Goal: Transaction & Acquisition: Purchase product/service

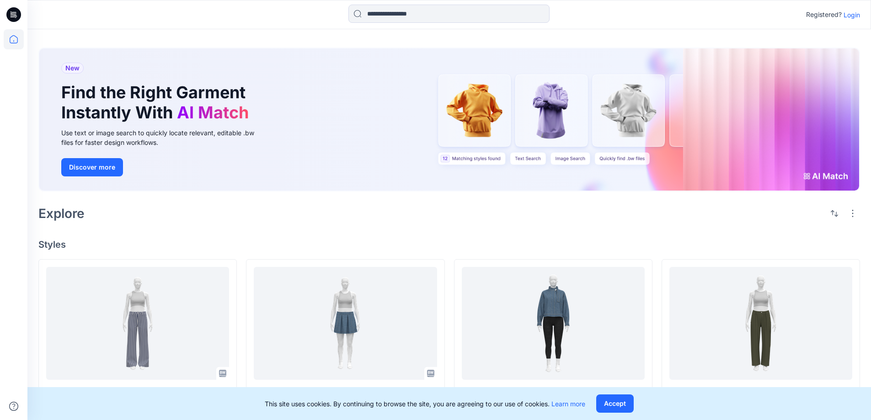
scroll to position [229, 0]
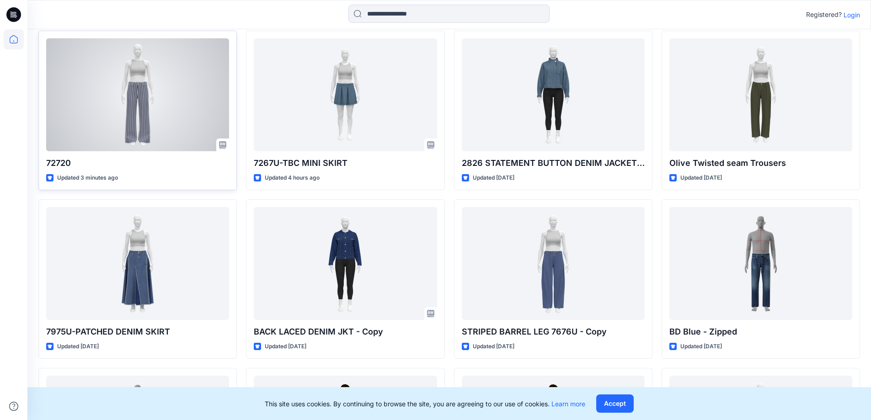
click at [156, 138] on div at bounding box center [137, 94] width 183 height 113
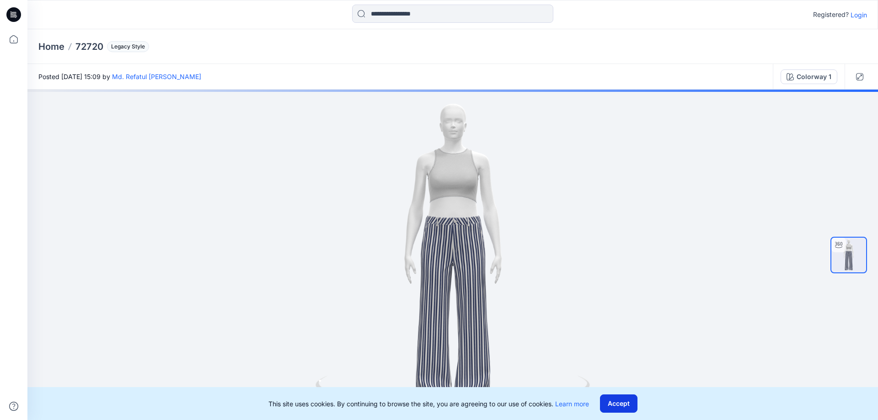
click at [621, 412] on button "Accept" at bounding box center [618, 403] width 37 height 18
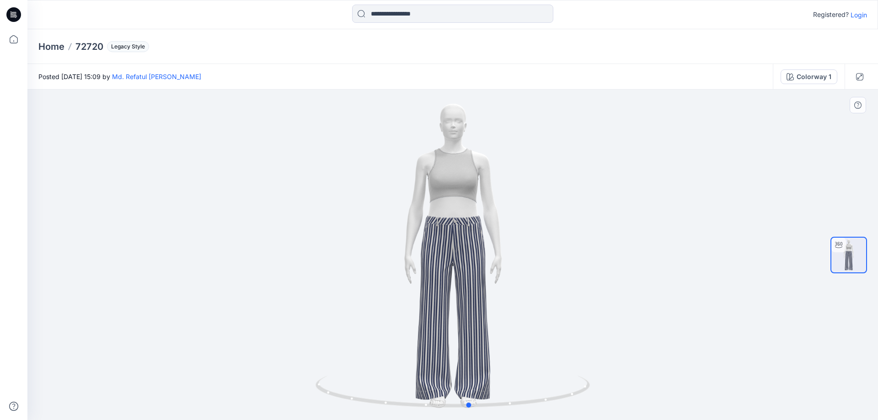
drag, startPoint x: 439, startPoint y: 398, endPoint x: 729, endPoint y: 373, distance: 290.9
click at [729, 373] on div at bounding box center [452, 255] width 850 height 330
